Goal: Navigation & Orientation: Find specific page/section

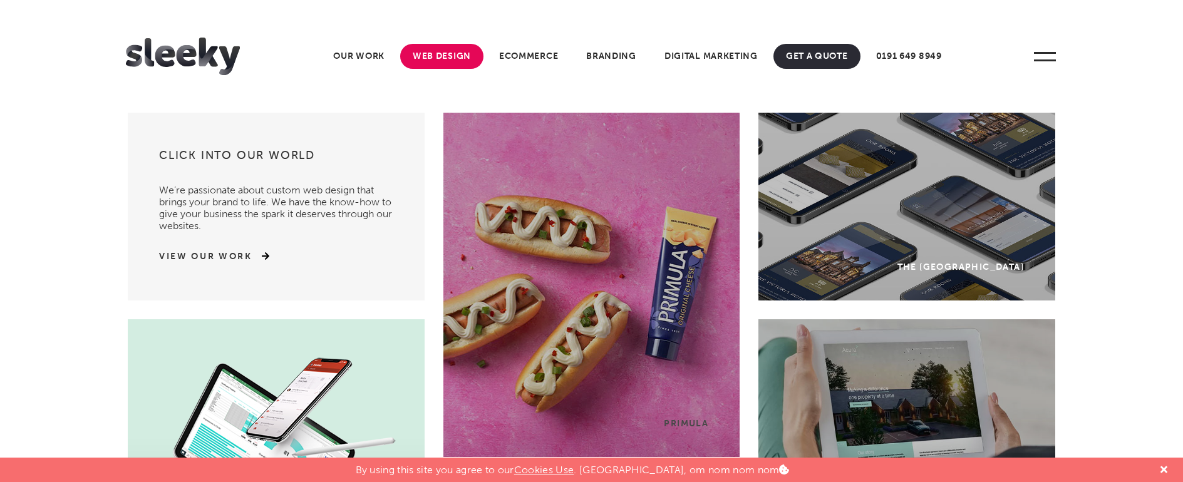
click at [438, 53] on link "Web Design" at bounding box center [441, 56] width 83 height 25
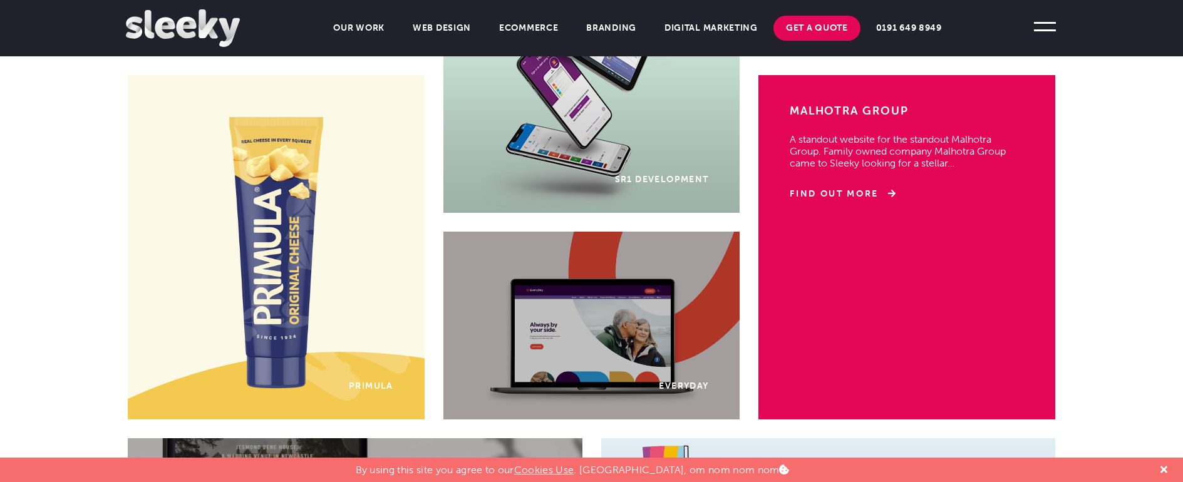
scroll to position [893, 0]
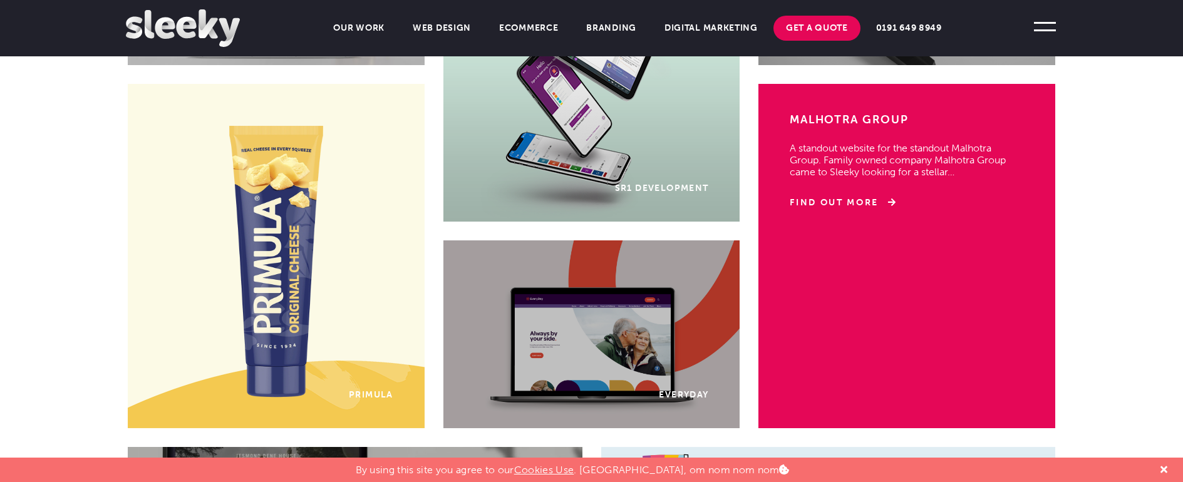
click at [950, 267] on div "Malhotra Group A standout website for the standout Malhotra Group. Family owned…" at bounding box center [906, 256] width 297 height 344
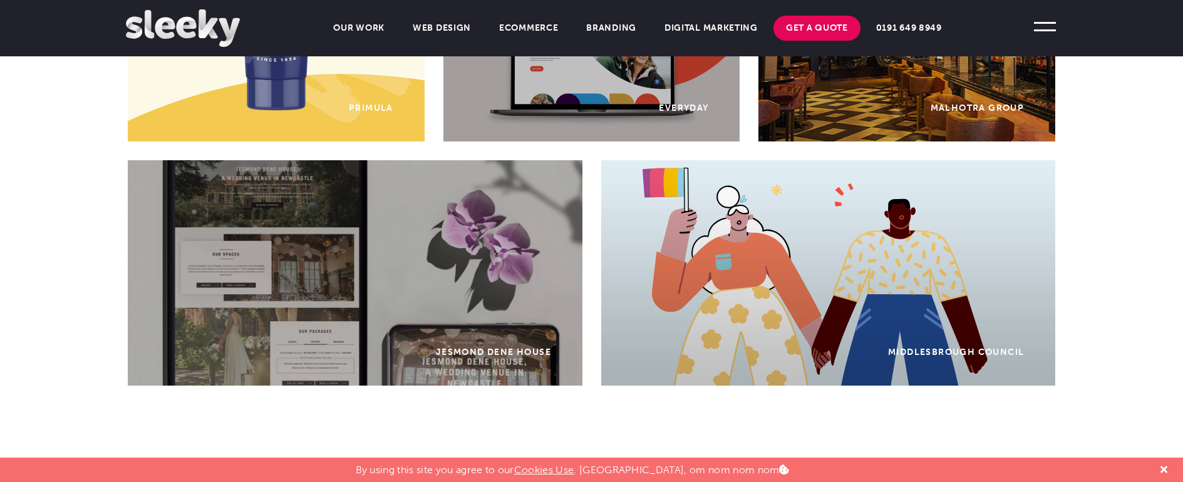
scroll to position [1192, 0]
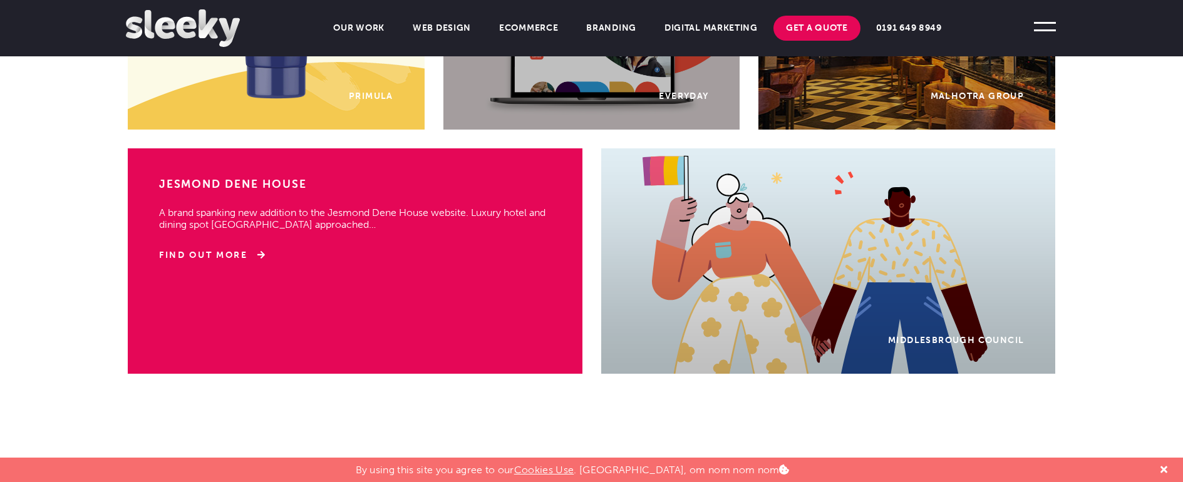
click at [498, 343] on div "Jesmond Dene House A brand spanking new addition to the Jesmond Dene House webs…" at bounding box center [355, 260] width 454 height 225
click at [192, 249] on link "Find Out More" at bounding box center [212, 255] width 106 height 13
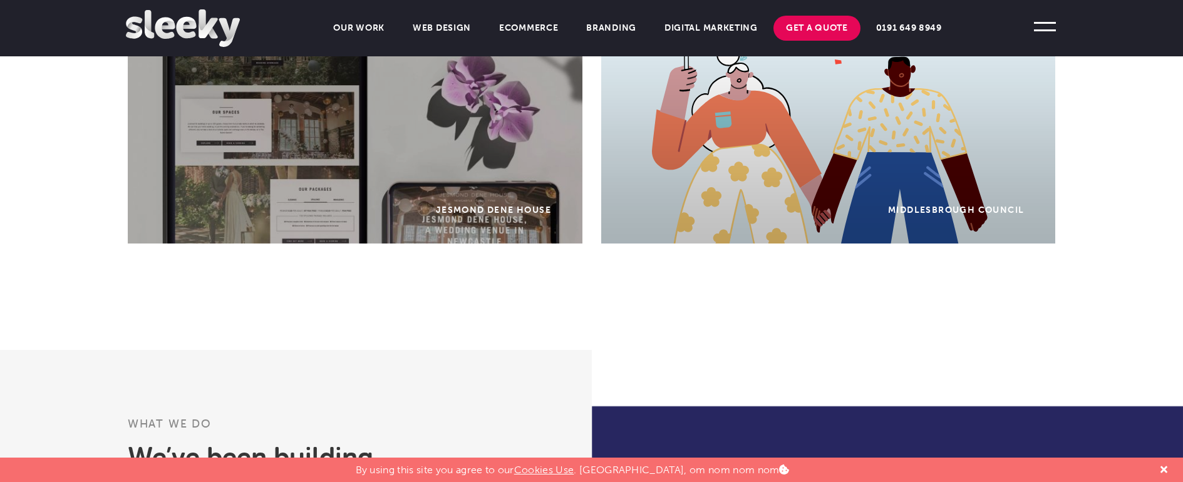
scroll to position [1439, 0]
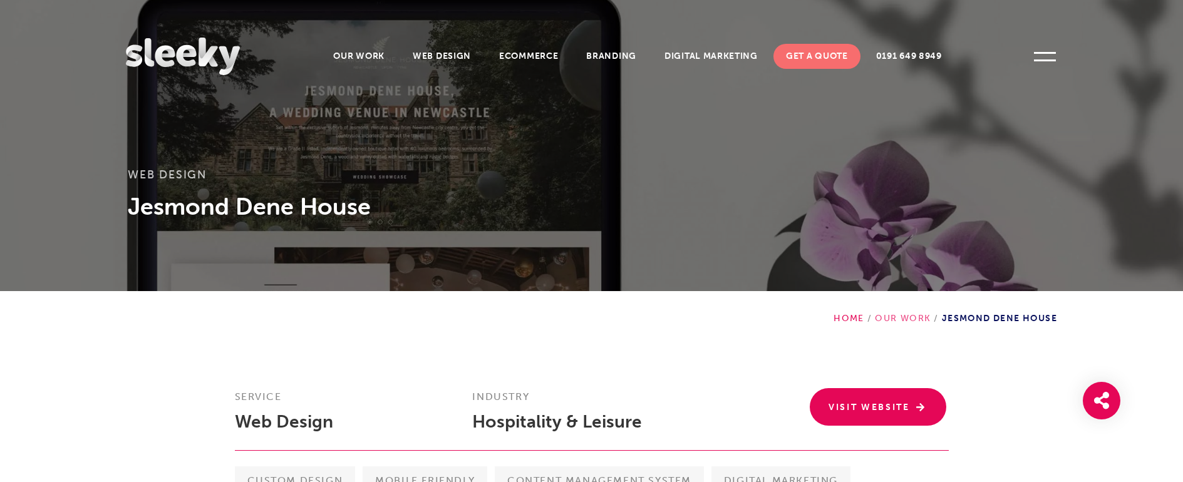
scroll to position [73, 0]
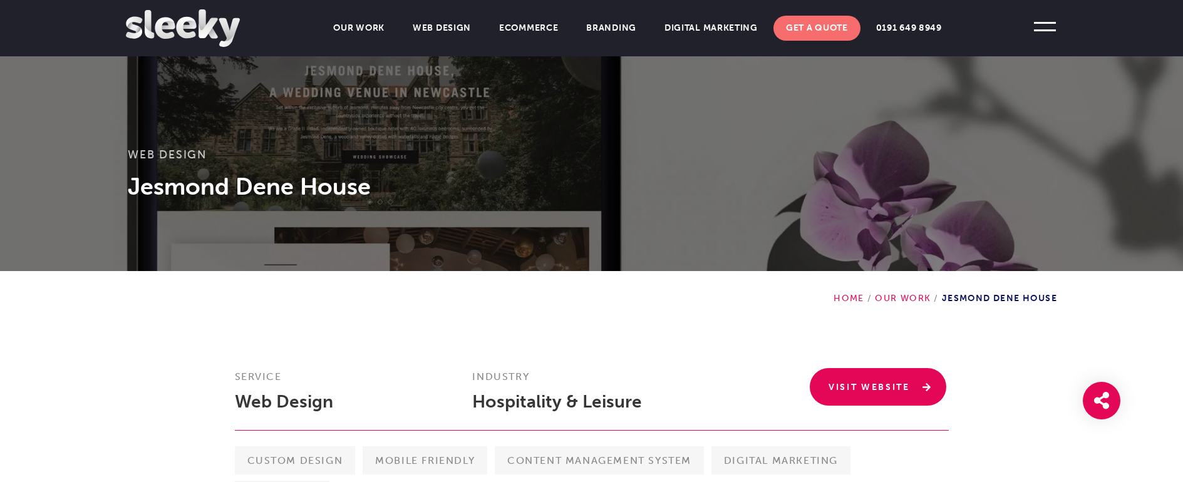
click at [880, 383] on link "Visit Website" at bounding box center [877, 387] width 136 height 38
